Goal: Information Seeking & Learning: Learn about a topic

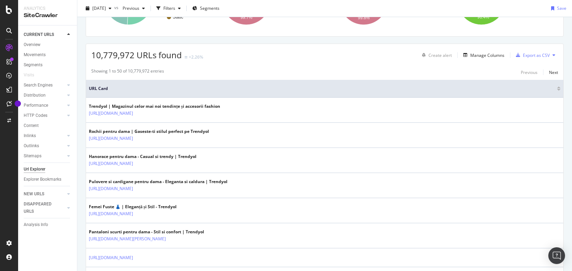
scroll to position [143, 0]
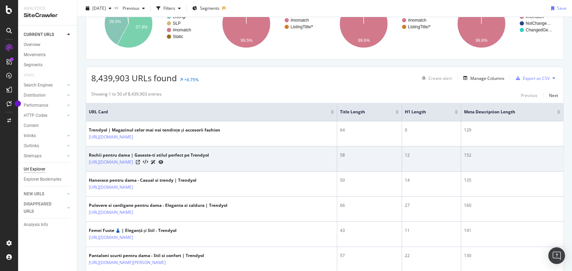
scroll to position [122, 0]
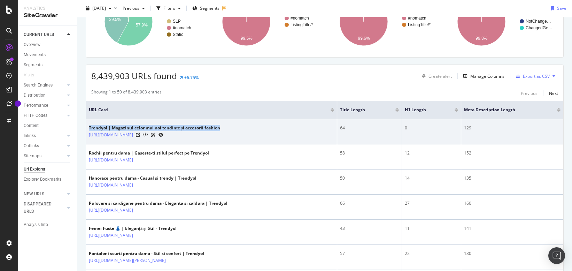
drag, startPoint x: 224, startPoint y: 125, endPoint x: 87, endPoint y: 129, distance: 137.0
click at [87, 129] on td "Trendyol | Magazinul celor mai noi tendințe și accesorii fashion [URL][DOMAIN_N…" at bounding box center [211, 131] width 251 height 25
copy div "Trendyol | Magazinul celor mai noi tendințe și accesorii fashion"
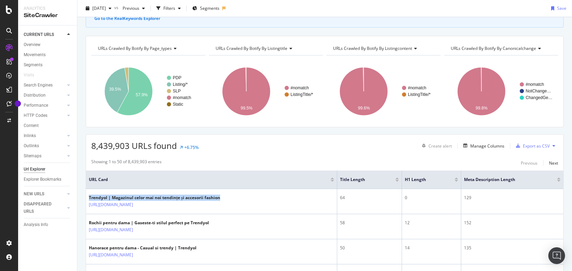
scroll to position [33, 0]
